Goal: Information Seeking & Learning: Learn about a topic

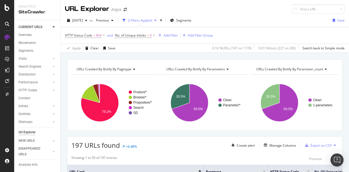
click at [32, 131] on div "Url Explorer" at bounding box center [27, 132] width 17 height 6
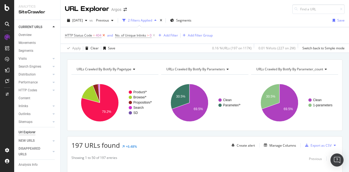
click at [105, 34] on icon at bounding box center [103, 35] width 5 height 5
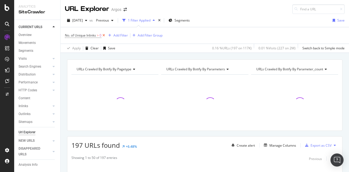
click at [104, 35] on icon at bounding box center [103, 35] width 5 height 5
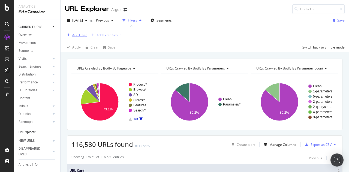
click at [79, 36] on div "Add Filter" at bounding box center [79, 35] width 14 height 5
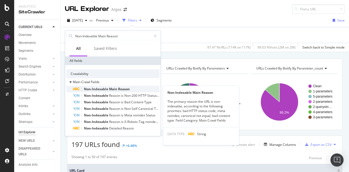
type input "Non-Indexable Main Reason"
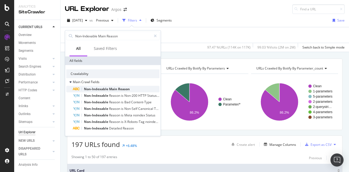
click at [120, 89] on span "Reason" at bounding box center [124, 89] width 12 height 5
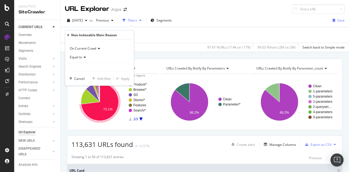
click at [84, 47] on span "On Current Crawl" at bounding box center [83, 48] width 26 height 5
click at [76, 56] on span "Equal to" at bounding box center [76, 57] width 12 height 5
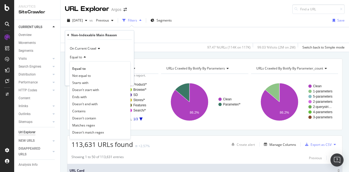
click at [76, 56] on span "Equal to" at bounding box center [76, 57] width 12 height 5
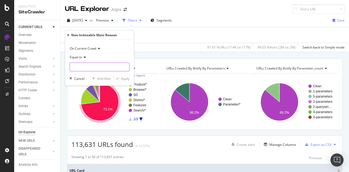
click at [78, 68] on input "text" at bounding box center [99, 67] width 59 height 9
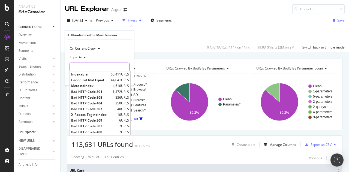
paste input "Meta noindex"
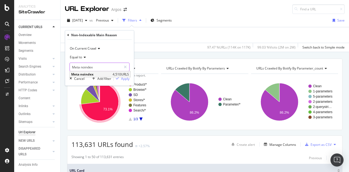
type input "Meta noindex"
click at [83, 73] on span "Meta noindex" at bounding box center [91, 74] width 40 height 5
click at [122, 79] on div "Apply" at bounding box center [125, 78] width 8 height 5
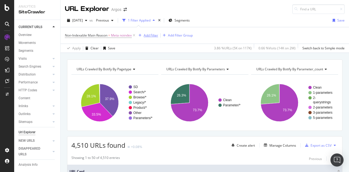
click at [153, 35] on div "Add Filter" at bounding box center [151, 35] width 14 height 5
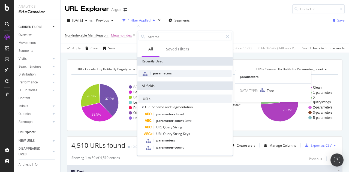
type input "parame"
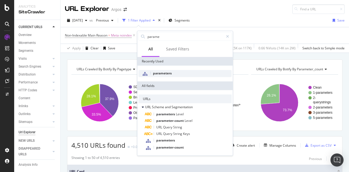
click at [158, 75] on div "parameters" at bounding box center [184, 73] width 93 height 7
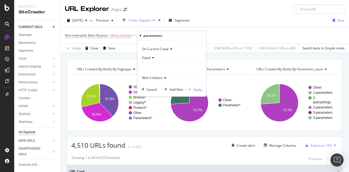
click at [150, 66] on div at bounding box center [171, 67] width 59 height 9
click at [152, 77] on span "Clean" at bounding box center [151, 79] width 9 height 5
click at [198, 88] on div "Apply" at bounding box center [197, 89] width 8 height 5
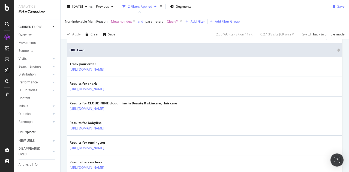
scroll to position [136, 0]
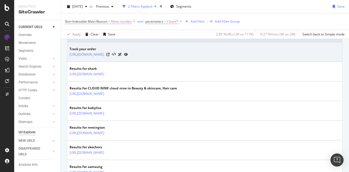
click at [249, 50] on div "Track your order https://www.argos.co.uk/order/tracking" at bounding box center [204, 52] width 270 height 11
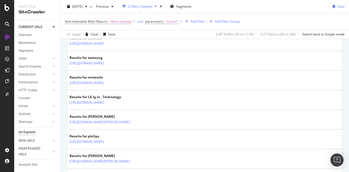
scroll to position [82, 0]
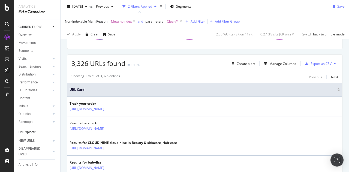
click at [198, 21] on div "Add Filter" at bounding box center [197, 21] width 14 height 5
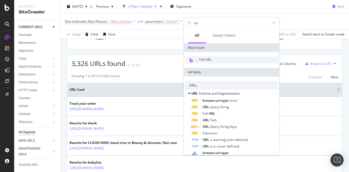
type input "url"
click at [212, 60] on div "Full URL" at bounding box center [231, 59] width 93 height 7
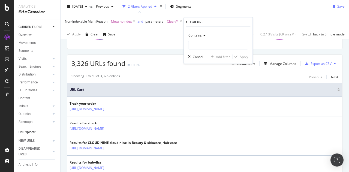
click at [204, 37] on icon at bounding box center [204, 35] width 4 height 3
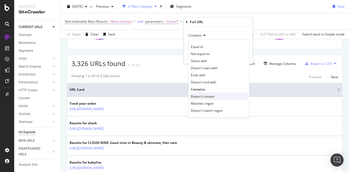
click at [204, 95] on span "Doesn't contain" at bounding box center [203, 96] width 24 height 5
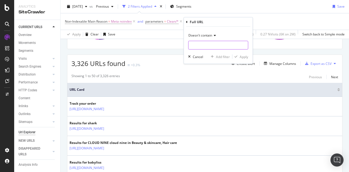
click at [197, 45] on input "text" at bounding box center [217, 45] width 59 height 9
type input "/search/"
click at [240, 55] on div "Apply" at bounding box center [243, 56] width 8 height 5
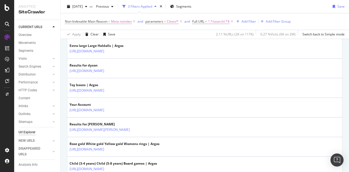
scroll to position [245, 0]
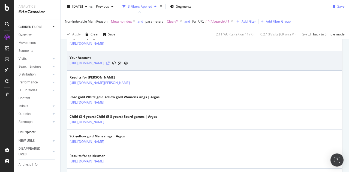
click at [110, 62] on icon at bounding box center [107, 63] width 3 height 3
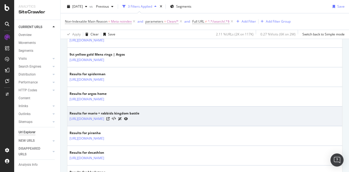
scroll to position [354, 0]
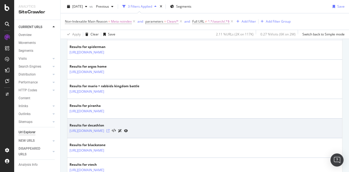
click at [110, 132] on icon at bounding box center [107, 130] width 3 height 3
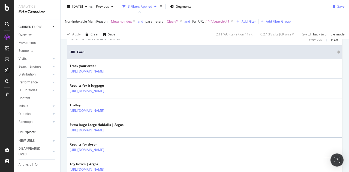
scroll to position [54, 0]
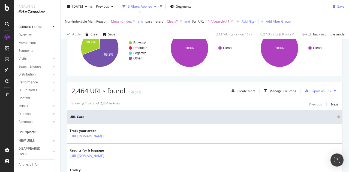
click at [244, 21] on div "Add Filter" at bounding box center [248, 21] width 14 height 5
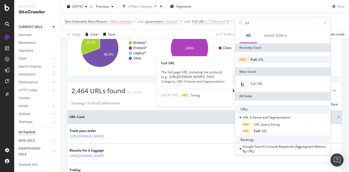
type input "ful"
click at [269, 59] on div "Full URL" at bounding box center [282, 59] width 93 height 7
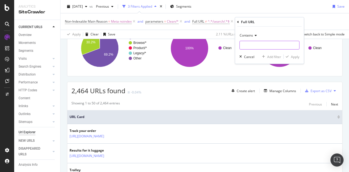
click at [248, 48] on input "text" at bounding box center [268, 45] width 59 height 9
click at [248, 34] on span "Contains" at bounding box center [245, 35] width 13 height 5
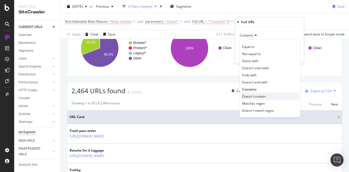
click at [251, 95] on span "Doesn't contain" at bounding box center [254, 96] width 24 height 5
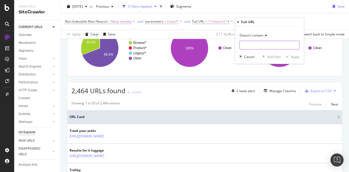
click at [246, 46] on input "text" at bounding box center [268, 45] width 59 height 9
type input "/sd/"
click at [297, 57] on div "Apply" at bounding box center [295, 56] width 8 height 5
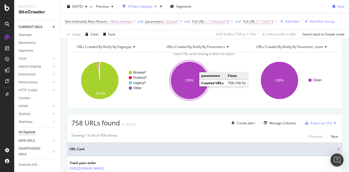
scroll to position [82, 0]
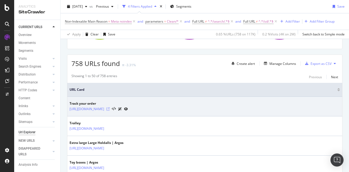
click at [110, 107] on icon at bounding box center [107, 108] width 3 height 3
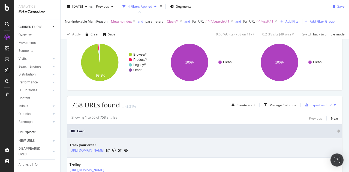
scroll to position [27, 0]
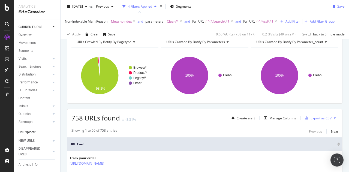
click at [291, 21] on div "Add Filter" at bounding box center [292, 21] width 14 height 5
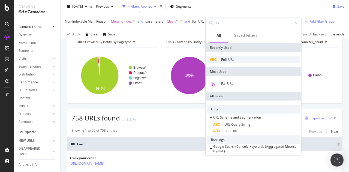
click at [253, 61] on div "Full URL" at bounding box center [253, 59] width 93 height 7
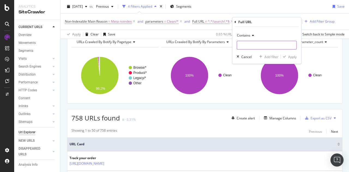
click at [254, 45] on input "text" at bounding box center [266, 45] width 59 height 9
click at [249, 35] on span "Contains" at bounding box center [243, 35] width 13 height 5
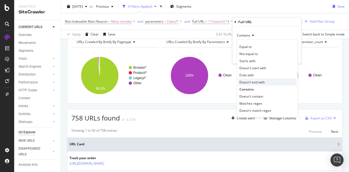
click at [251, 80] on span "Doesn't end with" at bounding box center [251, 82] width 25 height 5
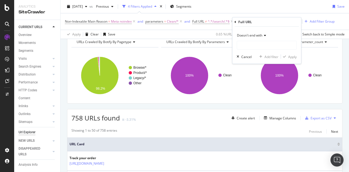
click at [246, 35] on span "Doesn't end with" at bounding box center [249, 35] width 25 height 5
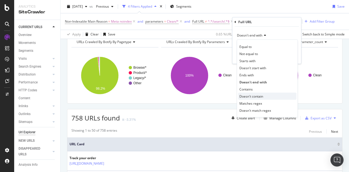
click at [247, 94] on span "Doesn't contain" at bounding box center [251, 96] width 24 height 5
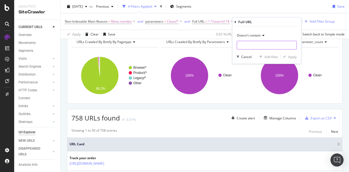
click at [244, 44] on input "text" at bounding box center [266, 45] width 59 height 9
type input ","
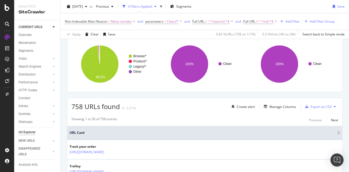
scroll to position [0, 0]
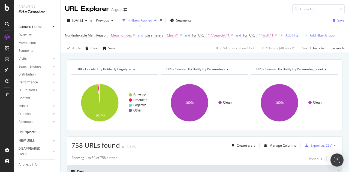
click at [293, 35] on div "Add Filter" at bounding box center [292, 35] width 14 height 5
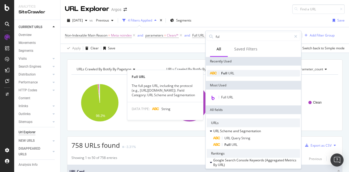
click at [229, 74] on span "URL" at bounding box center [231, 73] width 6 height 5
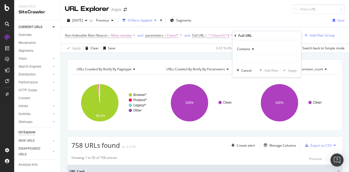
click at [246, 48] on span "Contains" at bounding box center [243, 49] width 13 height 5
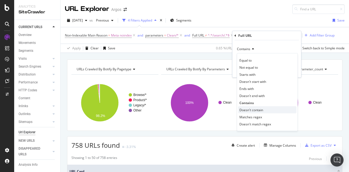
click at [248, 109] on span "Doesn't contain" at bounding box center [251, 109] width 24 height 5
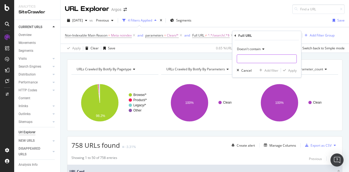
click at [242, 57] on input "text" at bounding box center [266, 58] width 59 height 9
type input ","
click at [293, 68] on div "Apply" at bounding box center [289, 70] width 16 height 5
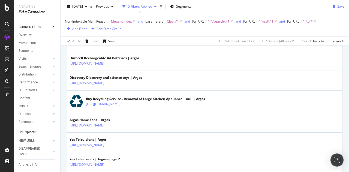
scroll to position [599, 0]
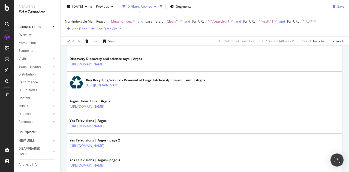
click at [5, 9] on icon at bounding box center [7, 7] width 5 height 7
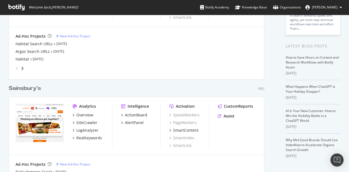
scroll to position [109, 0]
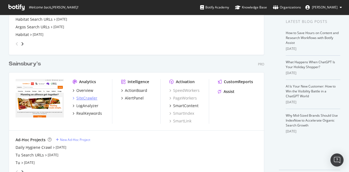
click at [85, 96] on div "SiteCrawler" at bounding box center [86, 97] width 21 height 5
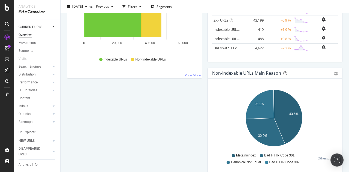
scroll to position [27, 0]
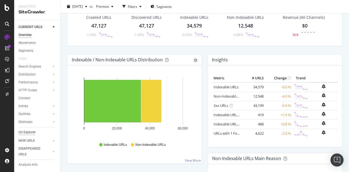
click at [28, 131] on div "Url Explorer" at bounding box center [27, 132] width 17 height 6
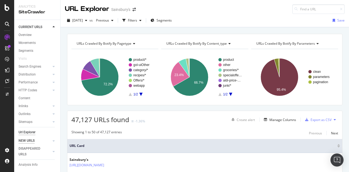
click at [30, 140] on div "NEW URLS" at bounding box center [27, 141] width 16 height 6
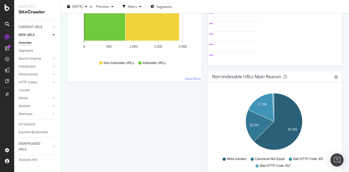
scroll to position [218, 0]
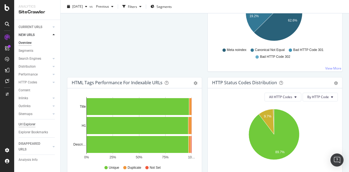
click at [24, 124] on div "Url Explorer" at bounding box center [27, 125] width 17 height 6
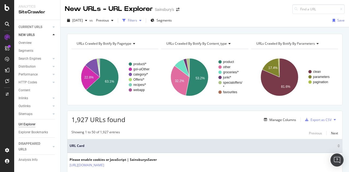
click at [137, 19] on div "Filters" at bounding box center [132, 20] width 9 height 5
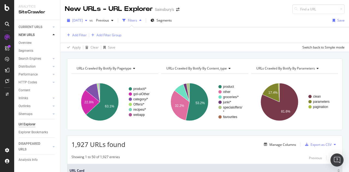
click at [81, 19] on span "2025 Sep. 15th" at bounding box center [77, 20] width 11 height 5
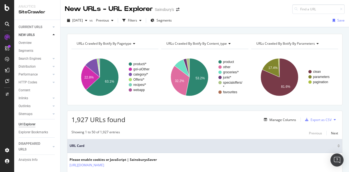
click at [184, 29] on div "URLs Crawled By Botify By pagetype Chart (by Value) Table Expand Export as CSV …" at bounding box center [204, 33] width 288 height 13
click at [23, 26] on div "CURRENT URLS" at bounding box center [31, 27] width 24 height 6
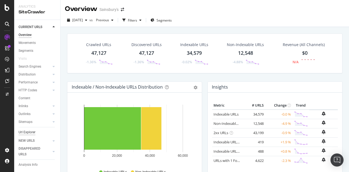
click at [26, 132] on div "Url Explorer" at bounding box center [27, 132] width 17 height 6
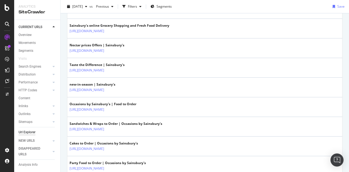
scroll to position [163, 0]
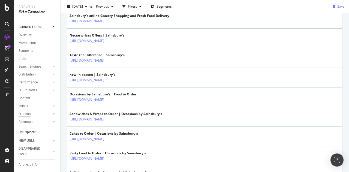
click at [26, 113] on div "Outlinks" at bounding box center [25, 114] width 12 height 6
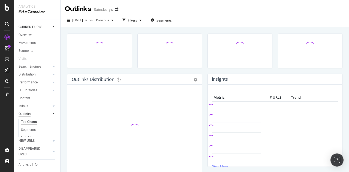
click at [26, 113] on div "Outlinks" at bounding box center [25, 114] width 12 height 6
click at [51, 113] on div at bounding box center [53, 113] width 5 height 5
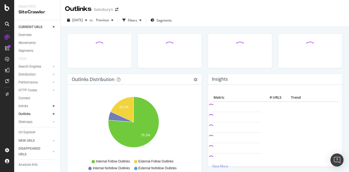
click at [53, 105] on icon at bounding box center [54, 105] width 2 height 3
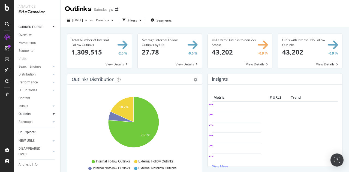
click at [35, 131] on div "Url Explorer" at bounding box center [27, 132] width 17 height 6
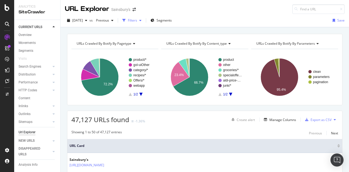
click at [137, 19] on div "Filters" at bounding box center [132, 20] width 9 height 5
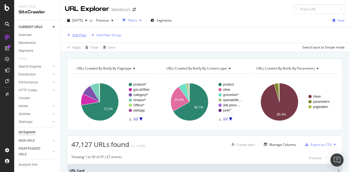
click at [82, 34] on div "Add Filter" at bounding box center [79, 35] width 14 height 5
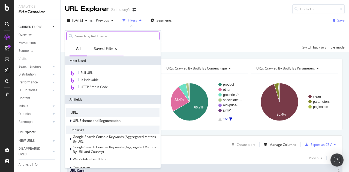
paste input "Non-Indexable Main Reason"
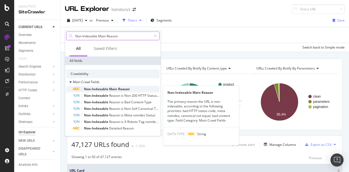
type input "Non-Indexable Main Reason"
click at [99, 87] on span "Non-Indexable" at bounding box center [96, 89] width 25 height 5
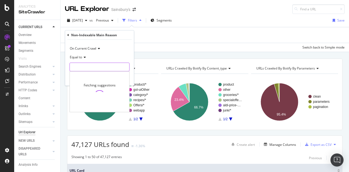
click at [79, 65] on input "text" at bounding box center [99, 67] width 59 height 9
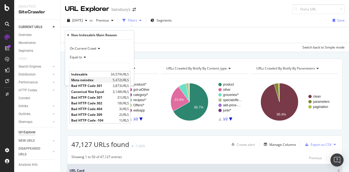
click at [87, 80] on span "Meta noindex" at bounding box center [91, 80] width 40 height 5
type input "Meta noindex"
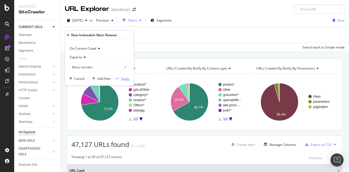
click at [122, 79] on div "Apply" at bounding box center [125, 78] width 8 height 5
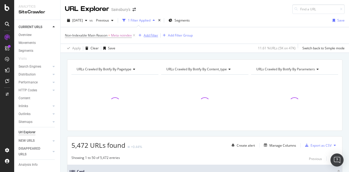
click at [146, 36] on div "Add Filter" at bounding box center [151, 35] width 14 height 5
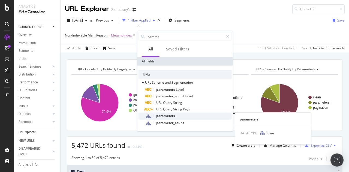
type input "parame"
click at [178, 115] on div "parameters" at bounding box center [188, 116] width 87 height 7
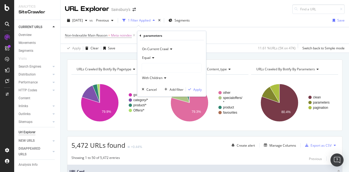
click at [153, 69] on div at bounding box center [171, 67] width 59 height 9
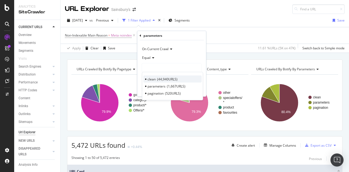
click at [153, 78] on span "clean" at bounding box center [151, 79] width 8 height 5
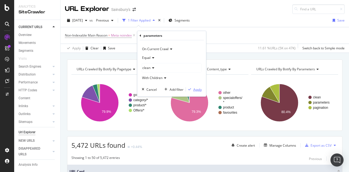
click at [199, 90] on div "Apply" at bounding box center [197, 89] width 8 height 5
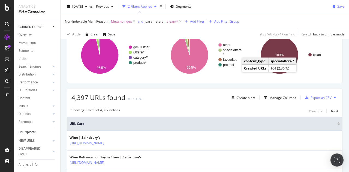
scroll to position [54, 0]
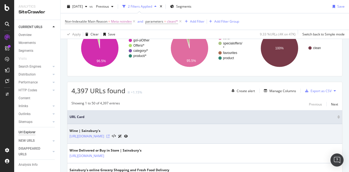
click at [110, 135] on icon at bounding box center [107, 136] width 3 height 3
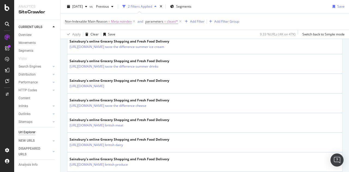
scroll to position [545, 0]
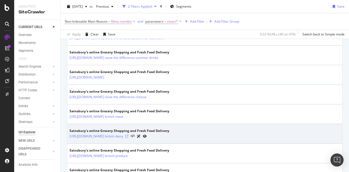
click at [128, 138] on icon at bounding box center [126, 136] width 3 height 3
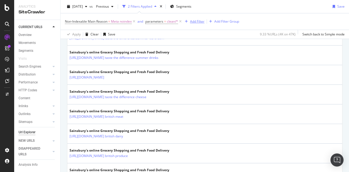
click at [196, 22] on div "Add Filter" at bounding box center [197, 21] width 14 height 5
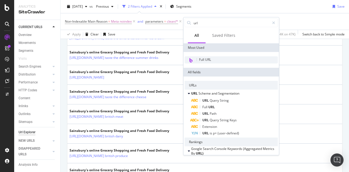
type input "url"
click at [209, 57] on span "Full URL" at bounding box center [205, 59] width 12 height 5
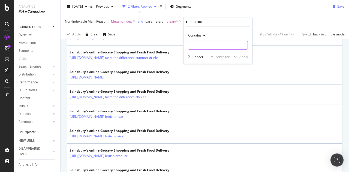
click at [212, 41] on input "text" at bounding box center [217, 45] width 59 height 9
click at [201, 36] on span "Contains" at bounding box center [194, 35] width 13 height 5
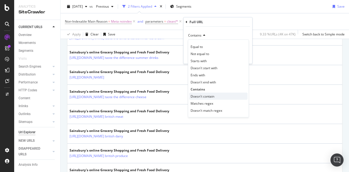
click at [205, 94] on span "Doesn't contain" at bounding box center [202, 96] width 24 height 5
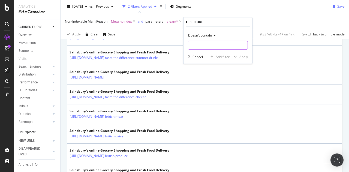
click at [203, 45] on input "text" at bounding box center [217, 45] width 59 height 9
paste input "/SearchResults/"
type input "/SearchResults/"
click at [241, 56] on div "Apply" at bounding box center [243, 56] width 8 height 5
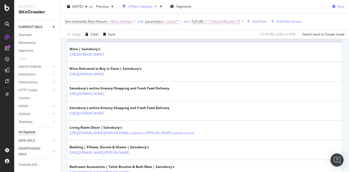
scroll to position [163, 0]
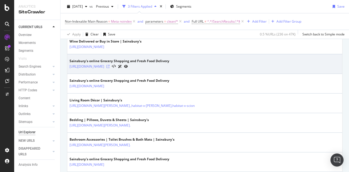
click at [110, 65] on icon at bounding box center [107, 66] width 3 height 3
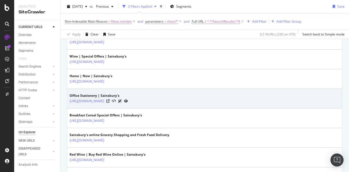
scroll to position [627, 0]
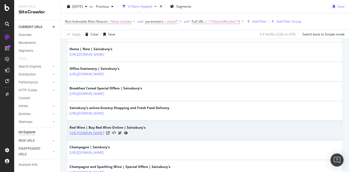
drag, startPoint x: 198, startPoint y: 140, endPoint x: 189, endPoint y: 142, distance: 9.2
click at [145, 136] on div "https://www.sainsburys.co.uk/gol-ui/groceries/drinks/wine/red-wine/c:1019448/of…" at bounding box center [107, 133] width 76 height 6
drag, startPoint x: 198, startPoint y: 140, endPoint x: 190, endPoint y: 142, distance: 8.3
click at [145, 136] on div "https://www.sainsburys.co.uk/gol-ui/groceries/drinks/wine/red-wine/c:1019448/of…" at bounding box center [107, 133] width 76 height 6
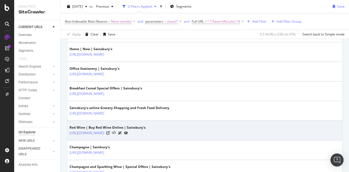
copy link "offer"
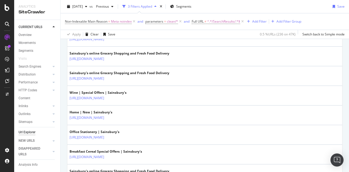
scroll to position [490, 0]
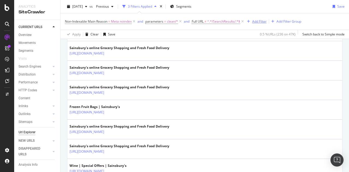
click at [256, 20] on div "Add Filter" at bounding box center [259, 21] width 14 height 5
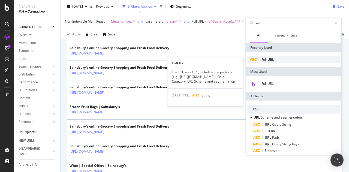
click at [271, 57] on span "URL" at bounding box center [270, 59] width 7 height 5
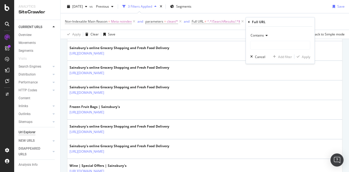
click at [264, 34] on icon at bounding box center [266, 35] width 4 height 3
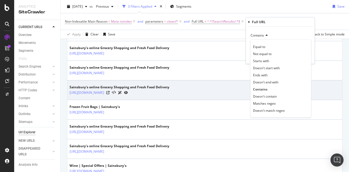
click at [265, 95] on span "Doesn't contain" at bounding box center [265, 96] width 24 height 5
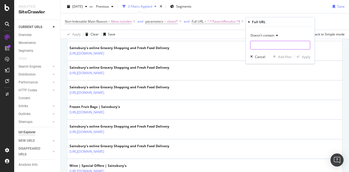
click at [264, 47] on input "text" at bounding box center [279, 45] width 59 height 9
paste input "offer"
type input "offer"
click at [307, 56] on div "Apply" at bounding box center [306, 56] width 8 height 5
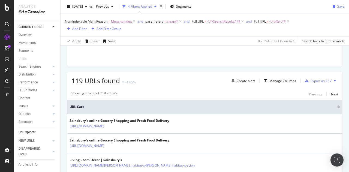
scroll to position [497, 0]
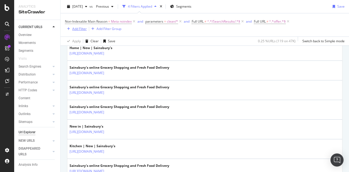
click at [79, 30] on div "Add Filter" at bounding box center [79, 28] width 14 height 5
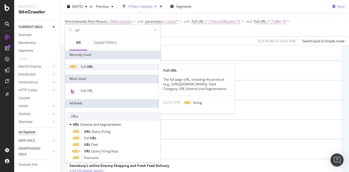
click at [89, 66] on span "URL" at bounding box center [90, 66] width 7 height 5
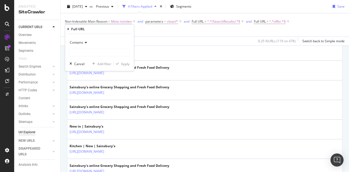
click at [78, 40] on span "Contains" at bounding box center [76, 42] width 13 height 5
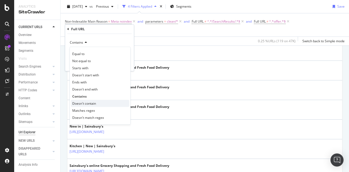
click at [81, 101] on div "Doesn't contain" at bounding box center [100, 103] width 58 height 7
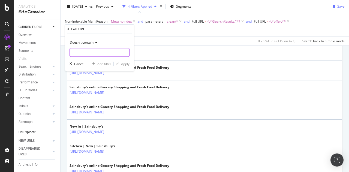
click at [74, 53] on input "text" at bounding box center [99, 52] width 59 height 9
type input "promo"
click at [125, 63] on div "Apply" at bounding box center [125, 64] width 8 height 5
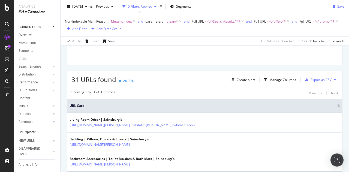
scroll to position [498, 0]
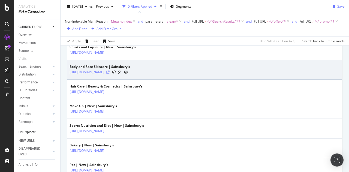
click at [110, 74] on icon at bounding box center [107, 72] width 3 height 3
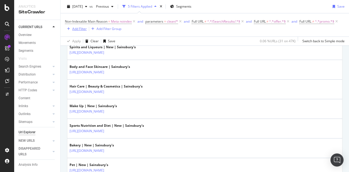
click at [87, 28] on div "Add Filter" at bounding box center [79, 28] width 14 height 5
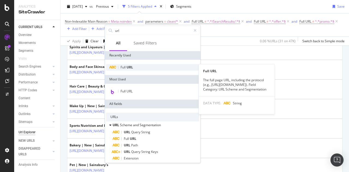
click at [128, 66] on span "URL" at bounding box center [129, 67] width 7 height 5
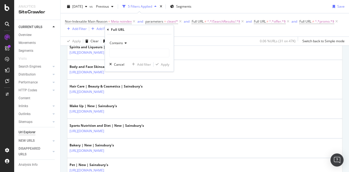
click at [124, 44] on icon at bounding box center [125, 42] width 4 height 3
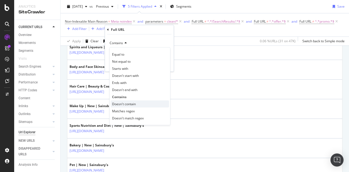
click at [127, 104] on span "Doesn't contain" at bounding box center [124, 104] width 24 height 5
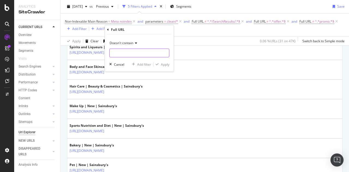
click at [122, 53] on input "text" at bounding box center [139, 52] width 59 height 9
type input "new"
click at [163, 63] on div "Apply" at bounding box center [165, 64] width 8 height 5
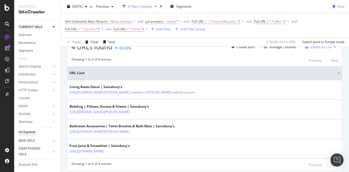
scroll to position [133, 0]
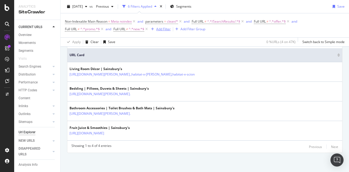
click at [165, 28] on div "Add Filter" at bounding box center [163, 29] width 14 height 5
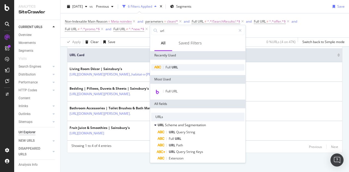
click at [169, 67] on span "Full" at bounding box center [168, 67] width 6 height 5
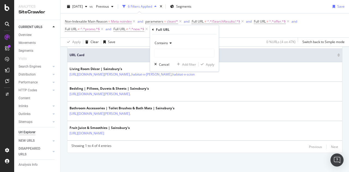
click at [167, 43] on span "Contains" at bounding box center [160, 43] width 13 height 5
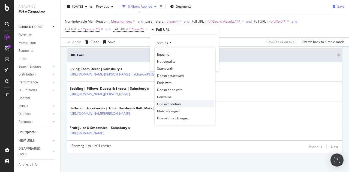
click at [170, 101] on div "Doesn't contain" at bounding box center [185, 103] width 58 height 7
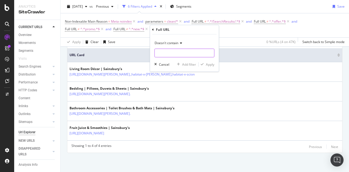
click at [168, 54] on input "text" at bounding box center [183, 52] width 59 height 9
type input ","
click at [209, 65] on div "Apply" at bounding box center [210, 64] width 8 height 5
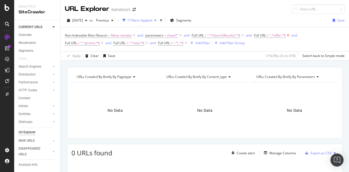
click at [288, 36] on icon at bounding box center [288, 35] width 5 height 5
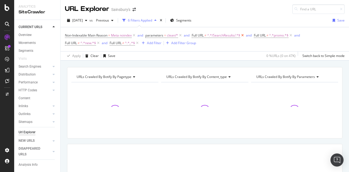
click at [241, 35] on icon at bounding box center [242, 35] width 5 height 5
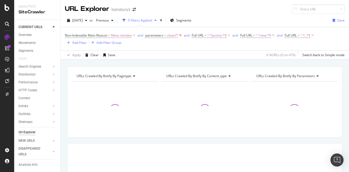
click at [181, 37] on icon at bounding box center [180, 35] width 5 height 5
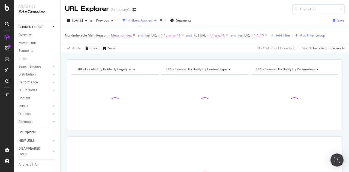
click at [134, 35] on icon at bounding box center [134, 35] width 5 height 5
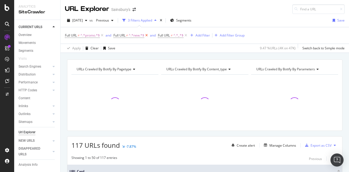
click at [148, 34] on icon at bounding box center [146, 35] width 5 height 5
click at [142, 36] on icon at bounding box center [141, 35] width 5 height 5
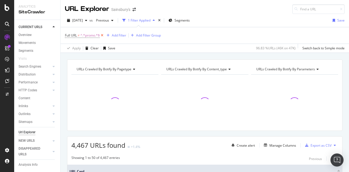
click at [103, 35] on icon at bounding box center [102, 35] width 5 height 5
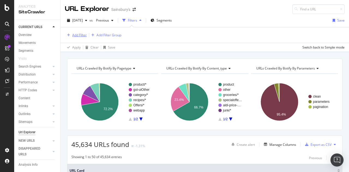
click at [78, 34] on div "Add Filter" at bounding box center [79, 35] width 14 height 5
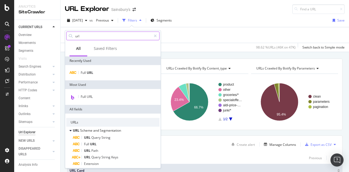
paste input "Is Indexable"
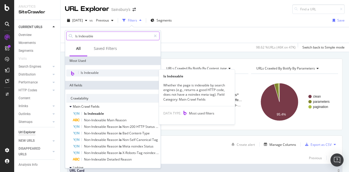
type input "Is Indexable"
click at [94, 74] on span "Is Indexable" at bounding box center [90, 72] width 18 height 5
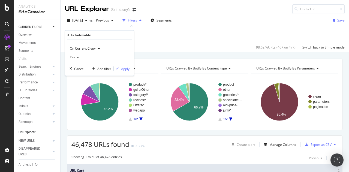
click at [77, 56] on icon at bounding box center [77, 57] width 4 height 3
click at [77, 75] on div "No" at bounding box center [100, 75] width 58 height 7
click at [126, 68] on div "Apply" at bounding box center [125, 68] width 8 height 5
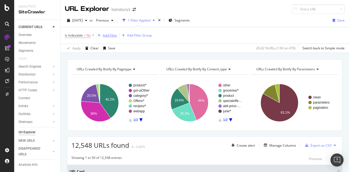
click at [112, 35] on div "Add Filter" at bounding box center [110, 35] width 14 height 5
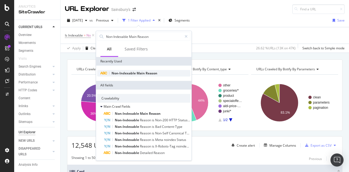
type input "Non-Indexable Main Reason"
click at [143, 71] on span "Main" at bounding box center [141, 73] width 9 height 5
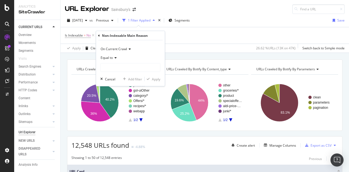
click at [116, 50] on span "On Current Crawl" at bounding box center [114, 49] width 26 height 5
click at [116, 49] on span "On Current Crawl" at bounding box center [114, 49] width 26 height 5
click at [110, 56] on span "Equal to" at bounding box center [107, 57] width 12 height 5
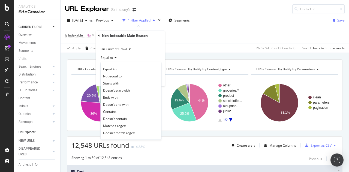
click at [110, 56] on span "Equal to" at bounding box center [107, 57] width 12 height 5
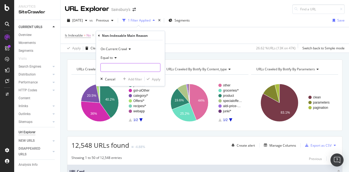
click at [108, 68] on input "text" at bounding box center [130, 67] width 59 height 9
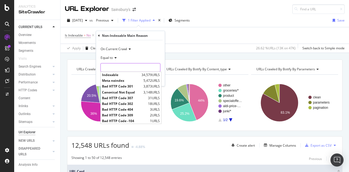
paste input "Canonical Not Equal"
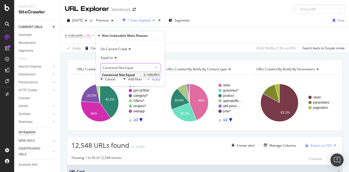
type input "Canonical Not Equal"
click at [115, 74] on span "Canonical Not Equal" at bounding box center [122, 74] width 40 height 5
click at [156, 78] on div "Apply" at bounding box center [156, 79] width 8 height 5
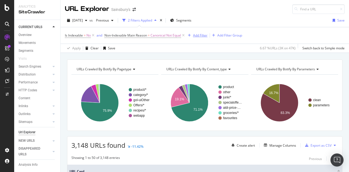
click at [202, 38] on div "Add Filter" at bounding box center [197, 35] width 22 height 6
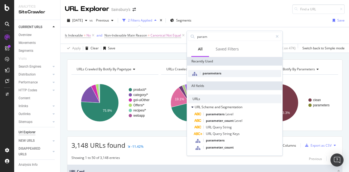
type input "param"
click at [219, 75] on span "parameters" at bounding box center [211, 73] width 19 height 5
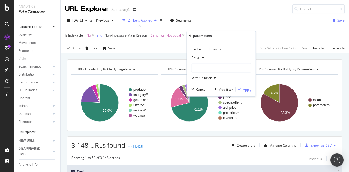
click at [205, 67] on div at bounding box center [221, 67] width 59 height 9
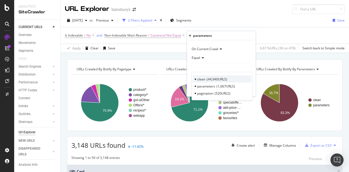
click at [207, 77] on span "44,940 URLS" at bounding box center [217, 79] width 20 height 5
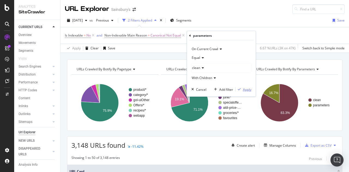
click at [244, 87] on div "Apply" at bounding box center [243, 89] width 16 height 5
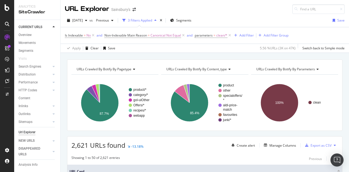
click at [197, 11] on div "URL Explorer Sainsbury's" at bounding box center [204, 7] width 288 height 14
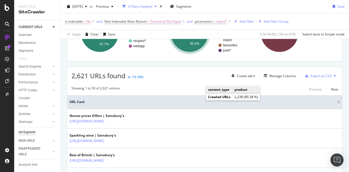
scroll to position [82, 0]
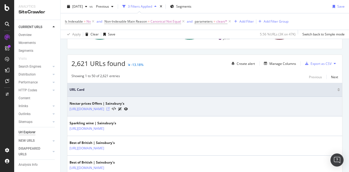
click at [110, 108] on icon at bounding box center [107, 108] width 3 height 3
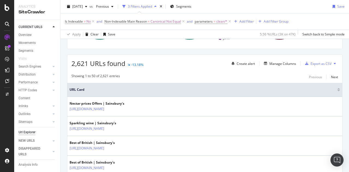
scroll to position [109, 0]
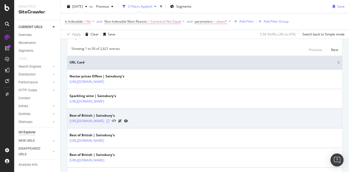
click at [110, 120] on icon at bounding box center [107, 120] width 3 height 3
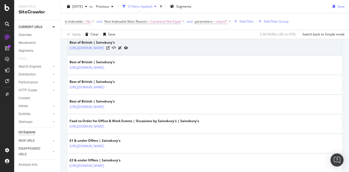
scroll to position [191, 0]
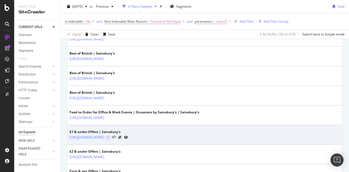
click at [110, 136] on icon at bounding box center [107, 137] width 3 height 3
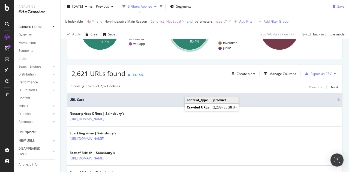
scroll to position [82, 0]
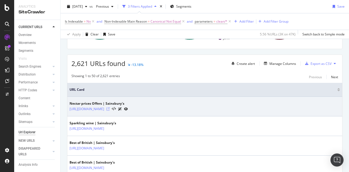
click at [110, 107] on icon at bounding box center [107, 108] width 3 height 3
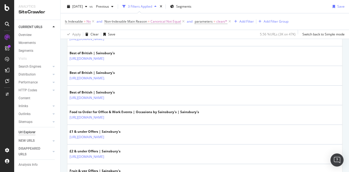
scroll to position [218, 0]
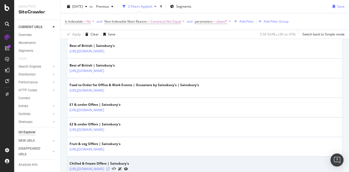
click at [110, 167] on icon at bounding box center [107, 168] width 3 height 3
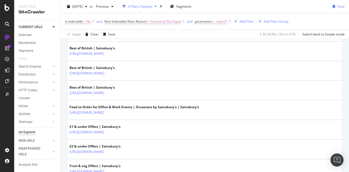
scroll to position [32, 0]
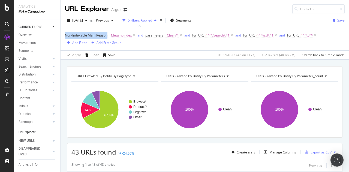
drag, startPoint x: 63, startPoint y: 35, endPoint x: 108, endPoint y: 33, distance: 44.7
click at [108, 33] on div "Non-Indexable Main Reason = Meta noindex and parameters = Clean/* and Full URL …" at bounding box center [204, 43] width 288 height 32
copy span "Non-Indexable Main Reason"
click at [173, 52] on div "Apply Clear Save 0.03 % URLs ( 43 on 117K ) 0.2 % Visits ( 4K on 2M ) Switch ba…" at bounding box center [204, 54] width 288 height 9
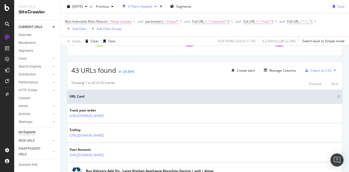
scroll to position [136, 0]
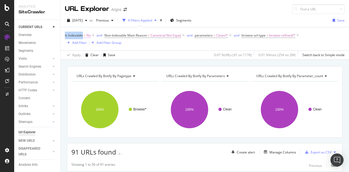
drag, startPoint x: 64, startPoint y: 35, endPoint x: 83, endPoint y: 35, distance: 19.6
click at [83, 35] on div "Is Indexable = No and Non-Indexable Main Reason = Canonical Not Equal and param…" at bounding box center [204, 43] width 288 height 32
copy span "Is Indexable"
drag, startPoint x: 148, startPoint y: 35, endPoint x: 106, endPoint y: 36, distance: 42.2
click at [106, 36] on span "Non-Indexable Main Reason = Canonical Not Equal" at bounding box center [142, 35] width 77 height 5
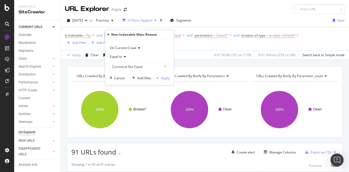
copy span "Non-Indexable Main Reason"
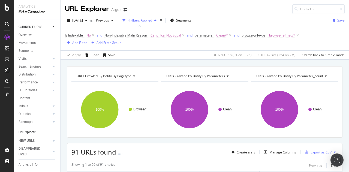
click at [183, 49] on div "Is Indexable = No and Non-Indexable Main Reason = Canonical Not Equal and param…" at bounding box center [205, 38] width 280 height 23
copy span "Non-Indexable Main Reason"
drag, startPoint x: 147, startPoint y: 35, endPoint x: 105, endPoint y: 36, distance: 42.2
click at [105, 36] on span "Non-Indexable Main Reason" at bounding box center [125, 35] width 43 height 5
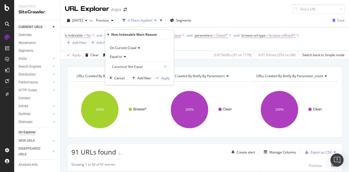
click at [192, 49] on div "Is Indexable = No and Non-Indexable Main Reason = Canonical Not Equal and param…" at bounding box center [205, 38] width 280 height 23
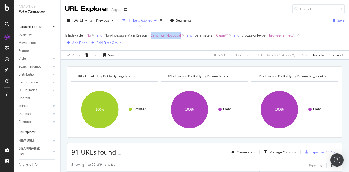
copy span "Canonical Not Equal"
drag, startPoint x: 181, startPoint y: 36, endPoint x: 152, endPoint y: 36, distance: 29.4
click at [152, 36] on span "Canonical Not Equal" at bounding box center [165, 36] width 31 height 8
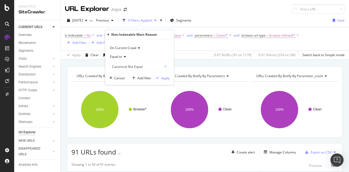
click at [219, 10] on div "URL Explorer Argos" at bounding box center [204, 7] width 288 height 14
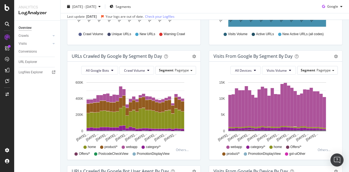
scroll to position [163, 0]
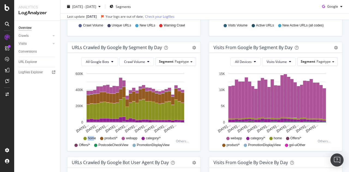
drag, startPoint x: 93, startPoint y: 138, endPoint x: 86, endPoint y: 138, distance: 7.1
click at [86, 138] on div "home" at bounding box center [89, 138] width 13 height 5
click at [91, 137] on span "home" at bounding box center [92, 138] width 8 height 5
drag, startPoint x: 106, startPoint y: 137, endPoint x: 114, endPoint y: 137, distance: 7.6
click at [114, 137] on div "product/*" at bounding box center [108, 138] width 17 height 5
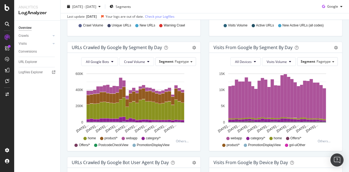
click at [132, 137] on span "webapp" at bounding box center [131, 138] width 11 height 5
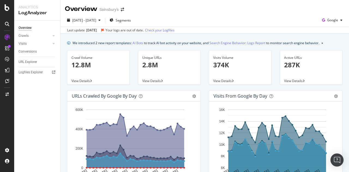
scroll to position [0, 0]
click at [146, 63] on p "2.8M" at bounding box center [169, 64] width 54 height 9
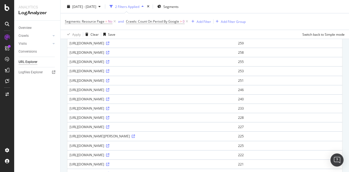
scroll to position [346, 0]
